Goal: Information Seeking & Learning: Learn about a topic

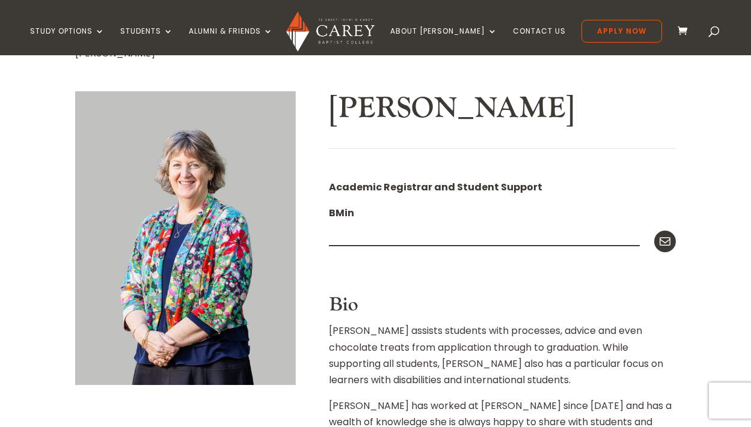
scroll to position [243, 0]
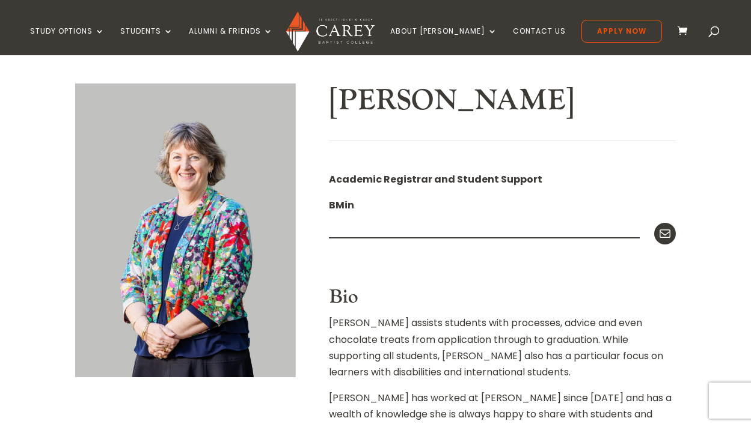
click at [511, 96] on h2 "Neroli Hollis" at bounding box center [502, 104] width 347 height 41
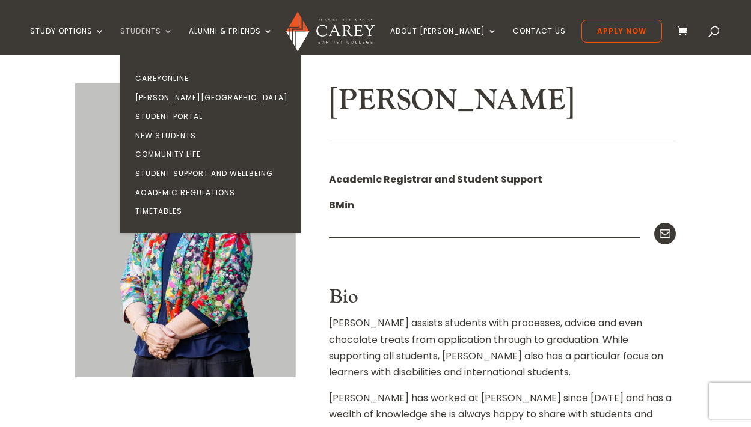
click at [173, 28] on link "Students" at bounding box center [146, 41] width 53 height 28
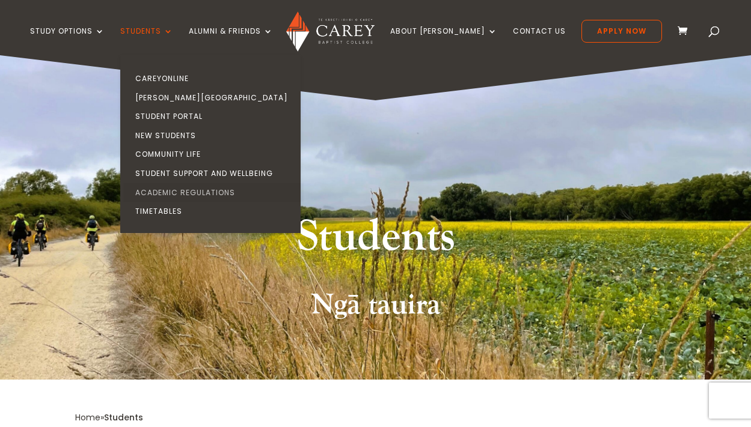
click at [216, 193] on link "Academic Regulations" at bounding box center [213, 192] width 180 height 19
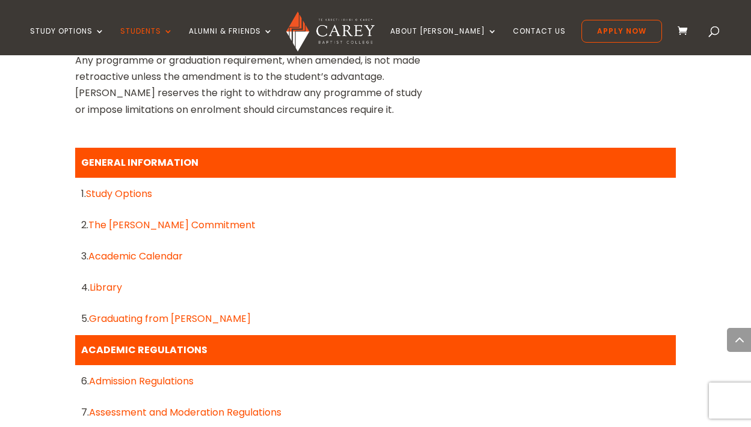
scroll to position [497, 0]
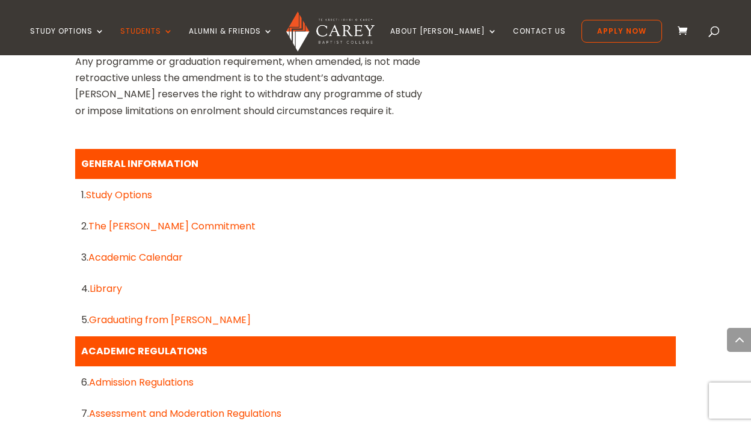
click at [163, 258] on link "Academic Calendar" at bounding box center [135, 258] width 94 height 14
click at [127, 258] on link "Academic Calendar" at bounding box center [135, 258] width 94 height 14
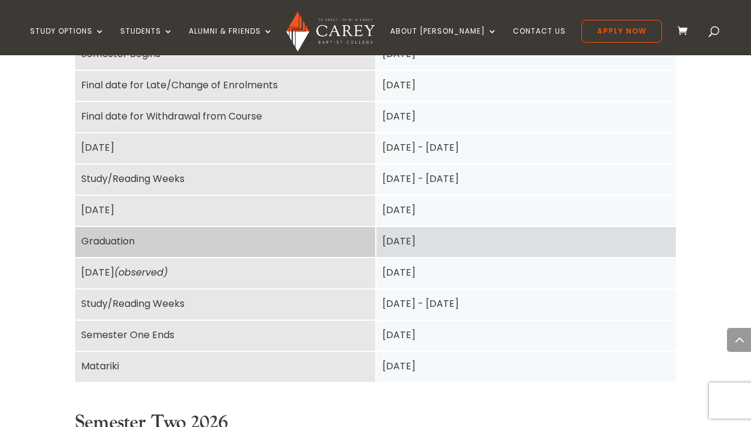
scroll to position [1209, 0]
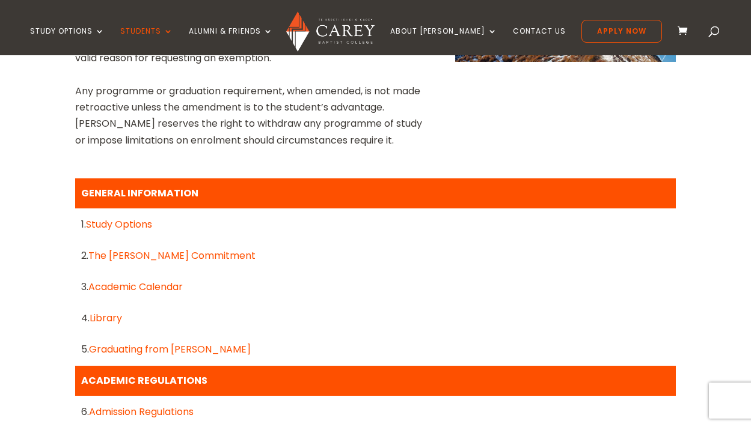
scroll to position [475, 0]
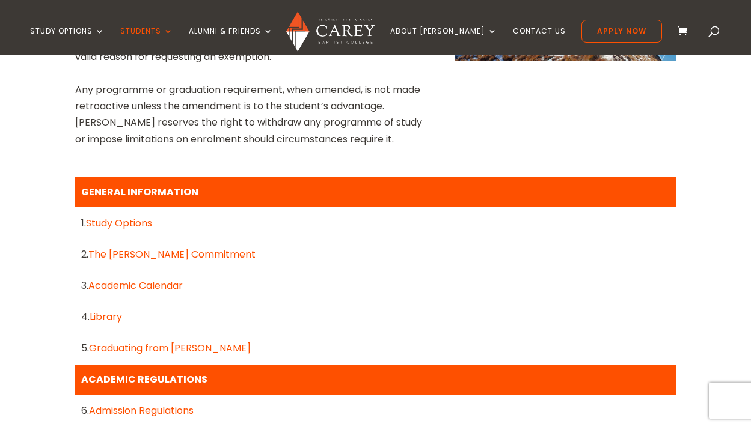
click at [163, 257] on link "The [PERSON_NAME] Commitment" at bounding box center [171, 255] width 167 height 14
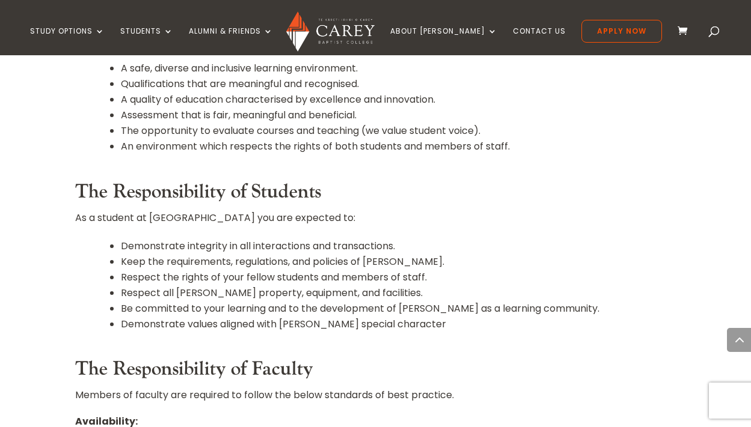
scroll to position [505, 0]
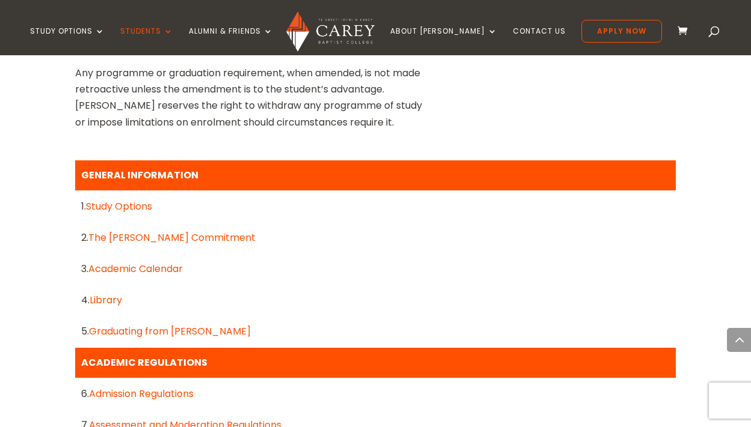
scroll to position [497, 0]
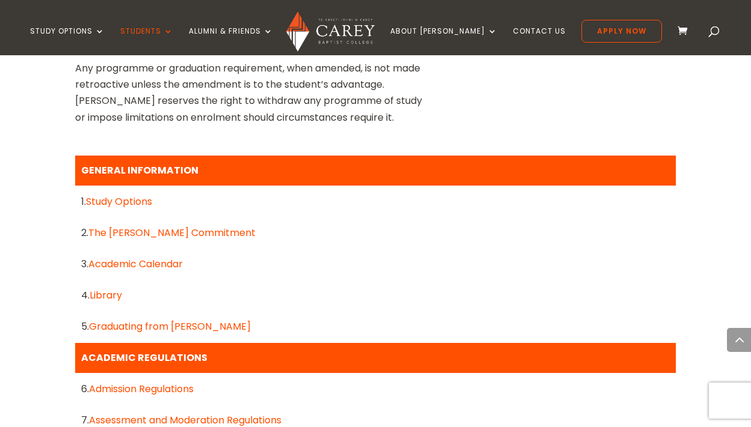
click at [139, 266] on link "Academic Calendar" at bounding box center [135, 264] width 94 height 14
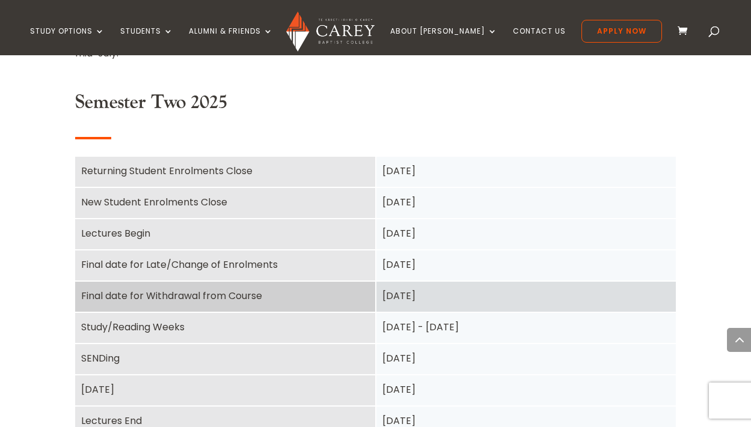
scroll to position [539, 0]
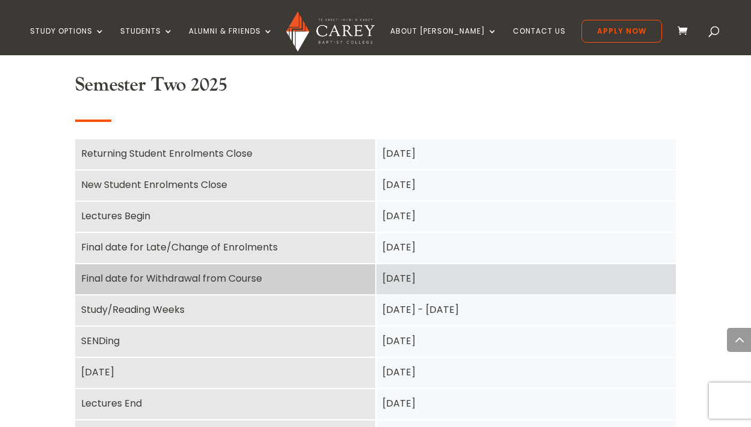
click at [127, 280] on div "Final date for Withdrawal from Course" at bounding box center [225, 278] width 288 height 16
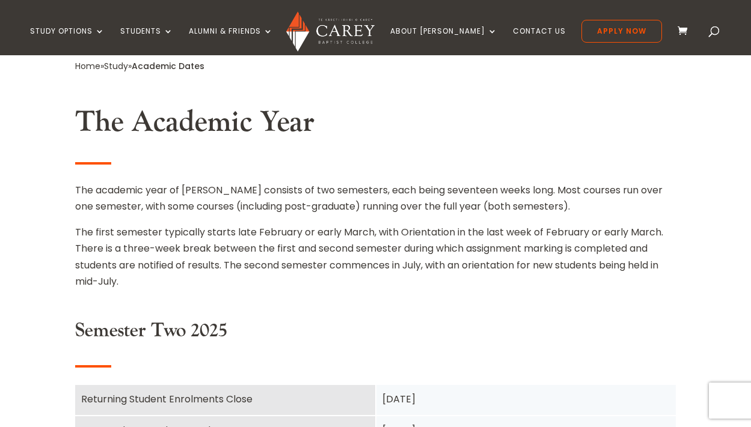
scroll to position [290, 0]
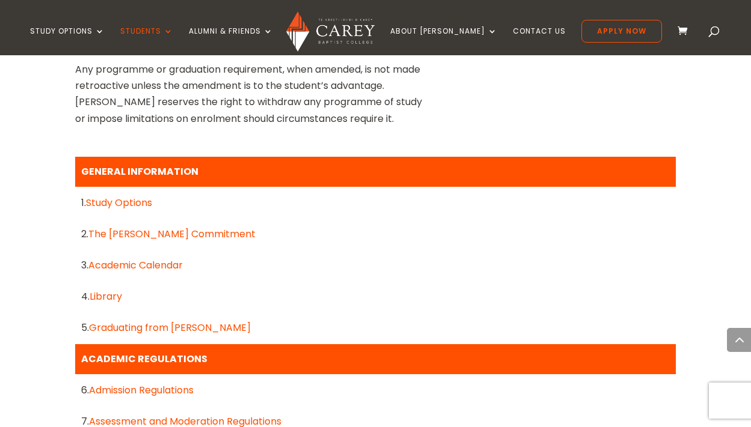
scroll to position [489, 0]
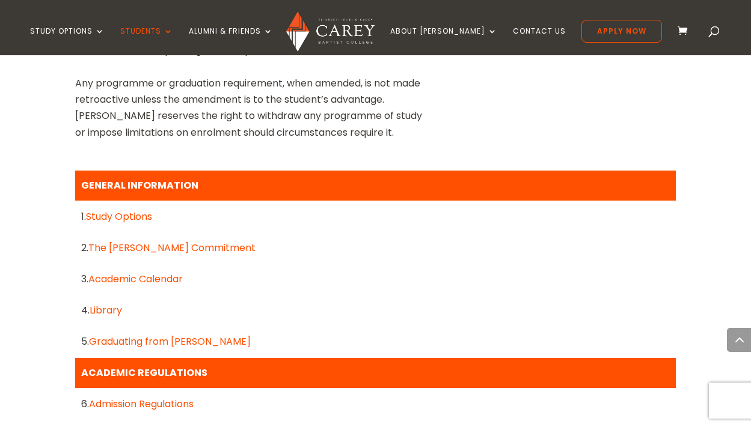
click at [129, 341] on link "Graduating from Carey" at bounding box center [170, 342] width 162 height 14
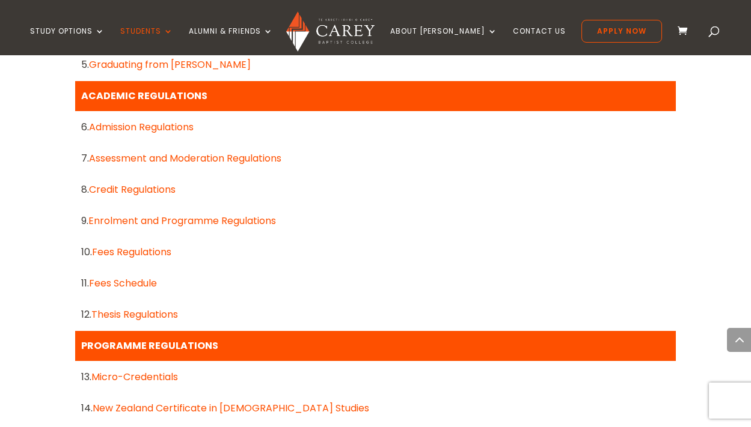
scroll to position [757, 0]
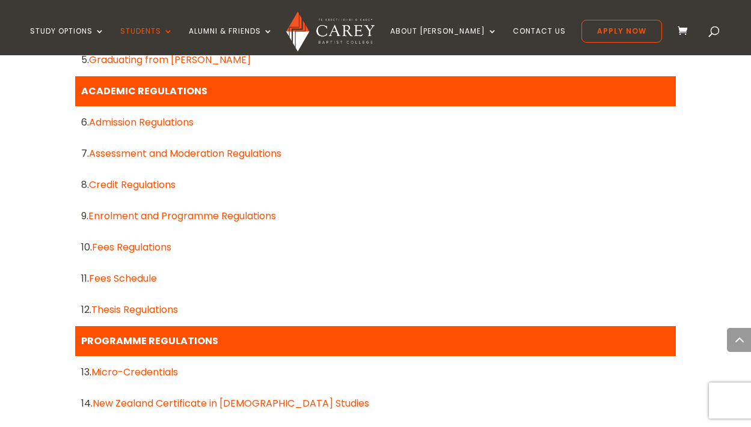
click at [158, 154] on link "Assessment and Moderation Regulations" at bounding box center [185, 154] width 192 height 14
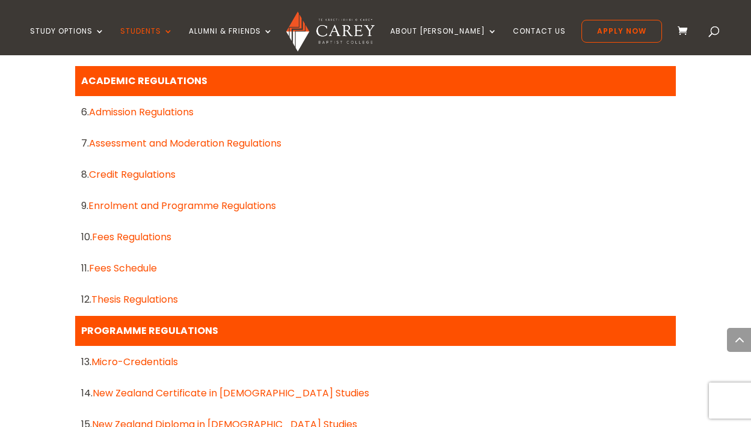
scroll to position [776, 0]
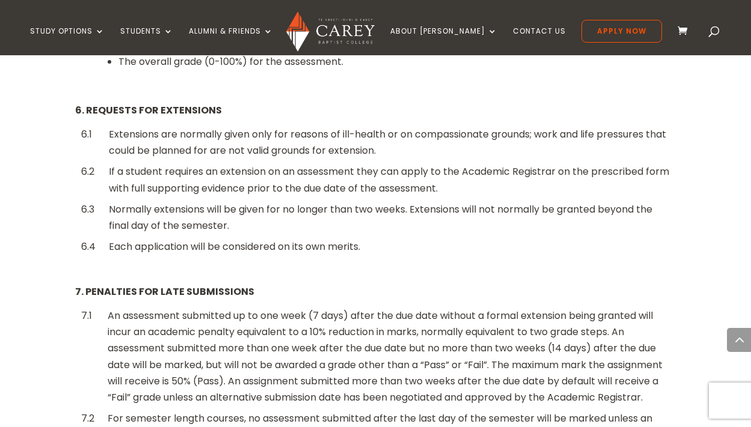
scroll to position [1154, 0]
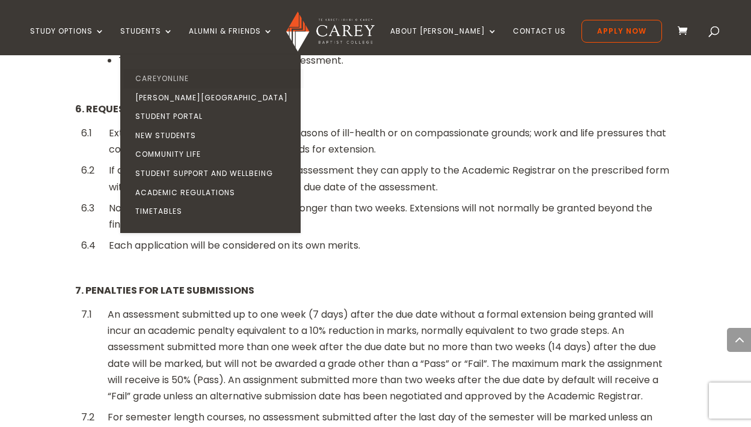
click at [175, 75] on link "CareyOnline" at bounding box center [213, 78] width 180 height 19
